Goal: Information Seeking & Learning: Learn about a topic

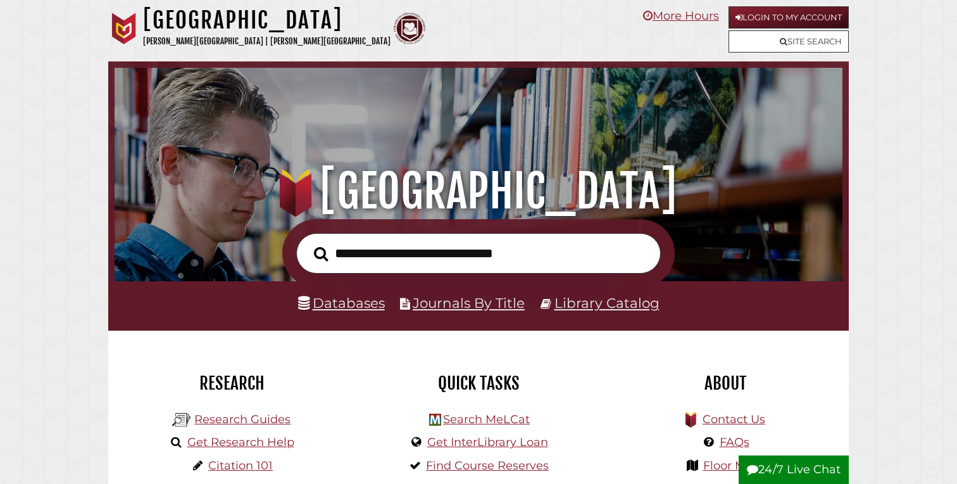
scroll to position [241, 722]
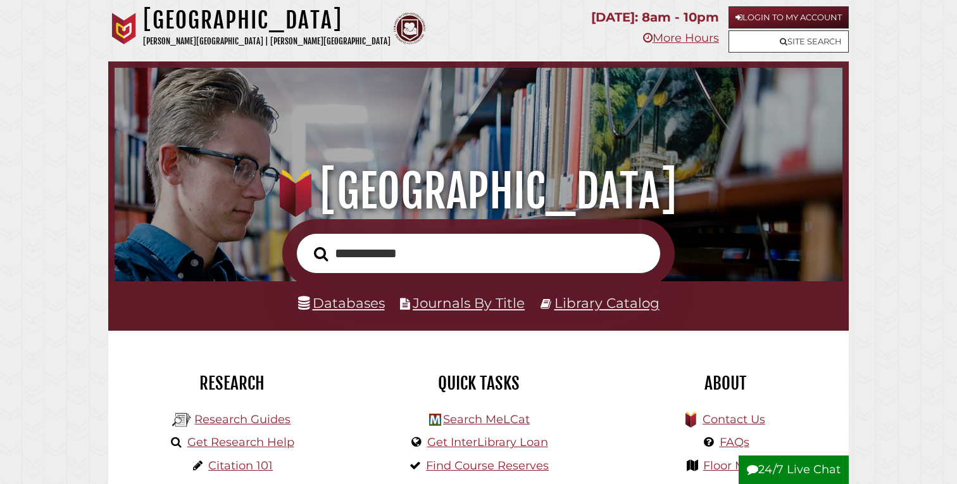
type input "**********"
click at [308, 243] on button "Search" at bounding box center [321, 254] width 27 height 22
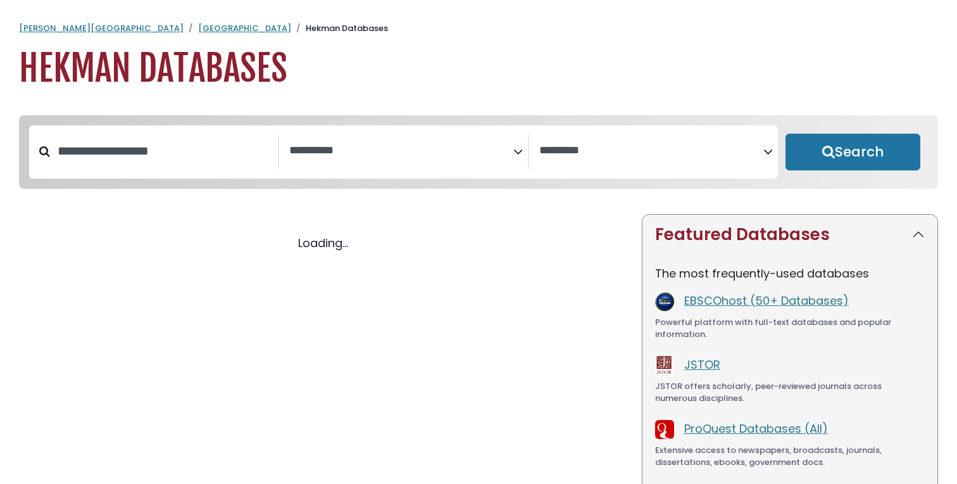
select select "Database Subject Filter"
select select "Database Vendors Filter"
select select "Database Subject Filter"
select select "Database Vendors Filter"
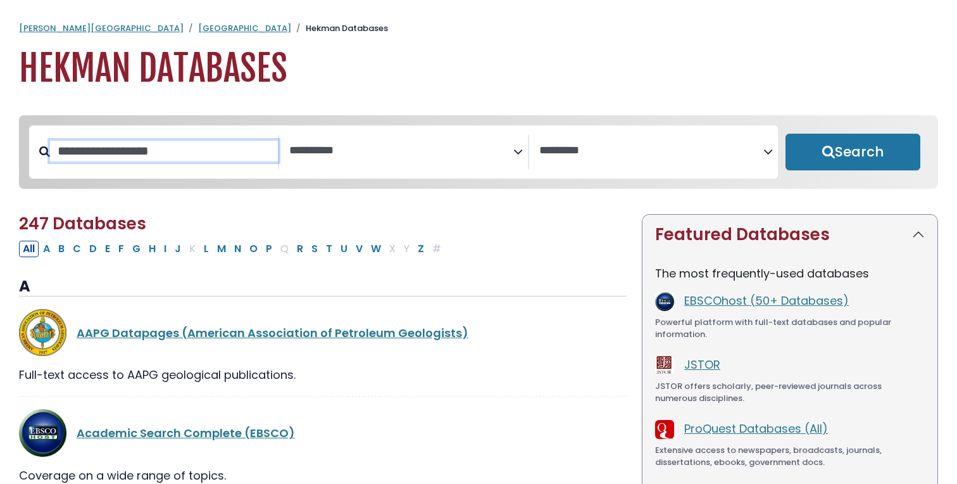
click at [147, 146] on input "Search database by title or keyword" at bounding box center [164, 151] width 228 height 21
type input "***"
click at [786, 134] on button "Search" at bounding box center [853, 152] width 135 height 37
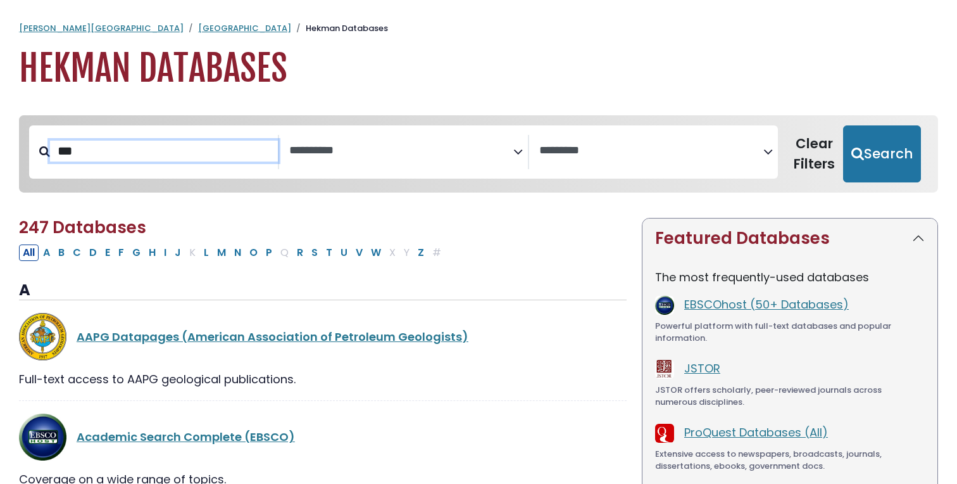
select select "Database Subject Filter"
select select "Database Vendors Filter"
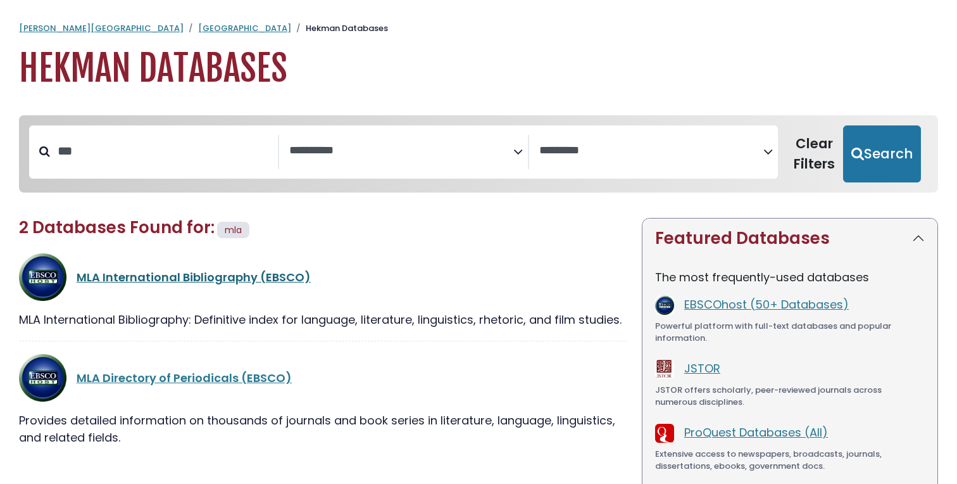
click at [115, 277] on link "MLA International Bibliography (EBSCO)" at bounding box center [194, 277] width 234 height 16
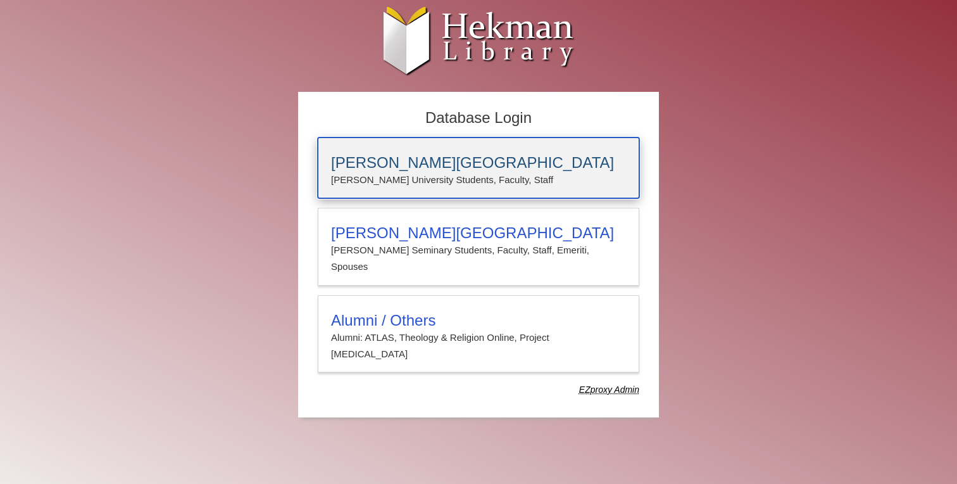
click at [411, 184] on p "Calvin University Students, Faculty, Staff" at bounding box center [478, 180] width 295 height 16
